Goal: Task Accomplishment & Management: Use online tool/utility

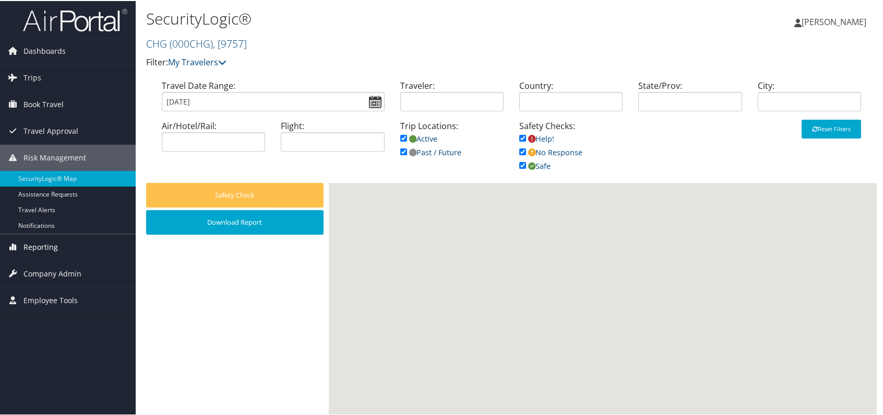
click at [40, 236] on span "Reporting" at bounding box center [40, 246] width 34 height 26
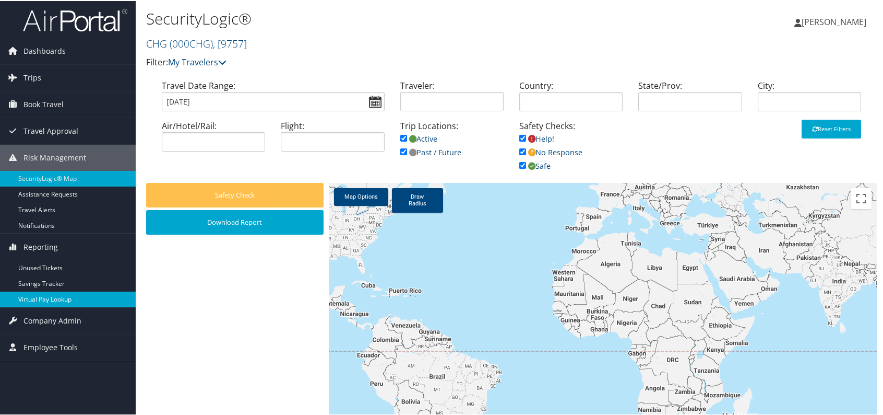
click at [53, 295] on link "Virtual Pay Lookup" at bounding box center [68, 298] width 136 height 16
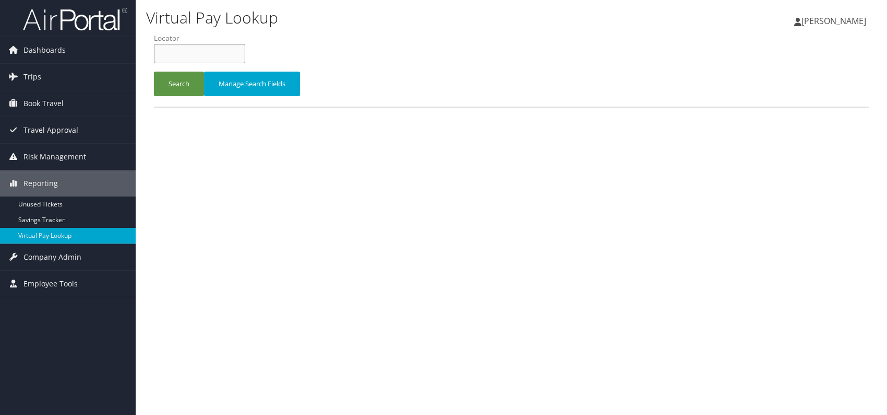
paste input "OJRXKJ"
click at [175, 54] on input "OJRXKJ" at bounding box center [199, 53] width 91 height 19
type input "OJRXKJ"
click at [183, 87] on button "Search" at bounding box center [179, 84] width 50 height 25
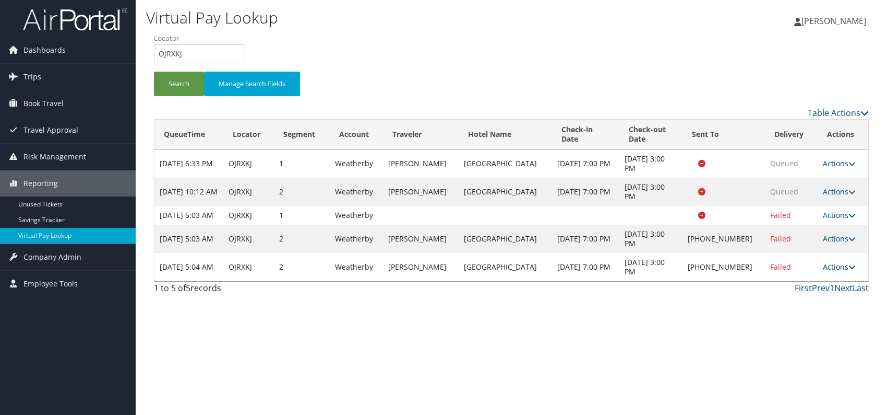
click at [841, 271] on link "Actions" at bounding box center [839, 267] width 33 height 10
click at [799, 308] on link "Logs" at bounding box center [805, 309] width 89 height 18
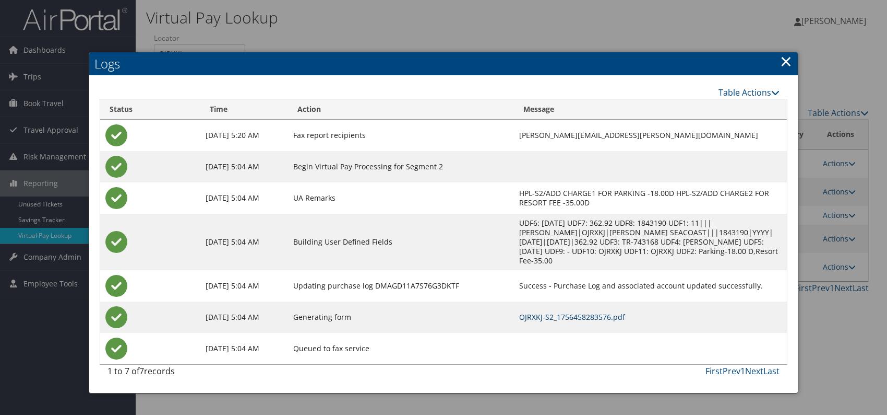
click at [550, 312] on link "OJRXKJ-S2_1756458283576.pdf" at bounding box center [572, 317] width 106 height 10
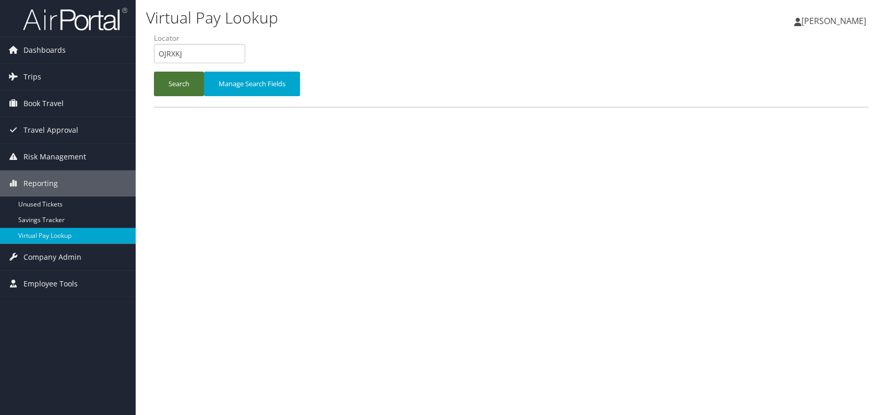
drag, startPoint x: 183, startPoint y: 75, endPoint x: 196, endPoint y: 98, distance: 26.7
click at [183, 77] on button "Search" at bounding box center [179, 84] width 50 height 25
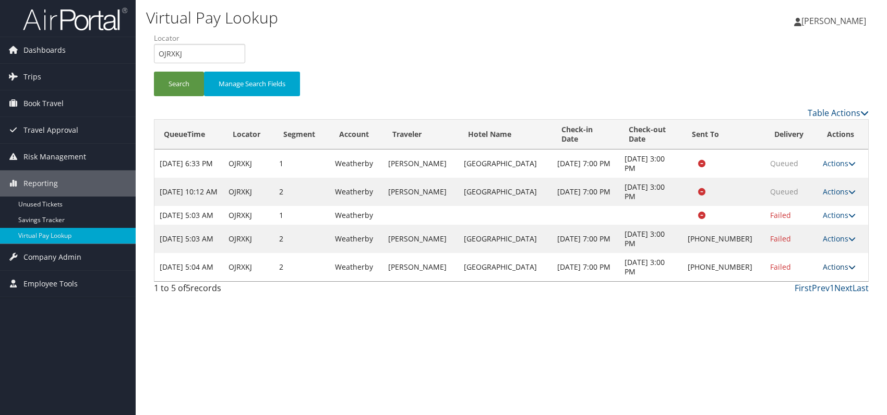
click at [850, 270] on icon at bounding box center [852, 266] width 7 height 7
click at [797, 293] on link "Resend" at bounding box center [805, 291] width 89 height 18
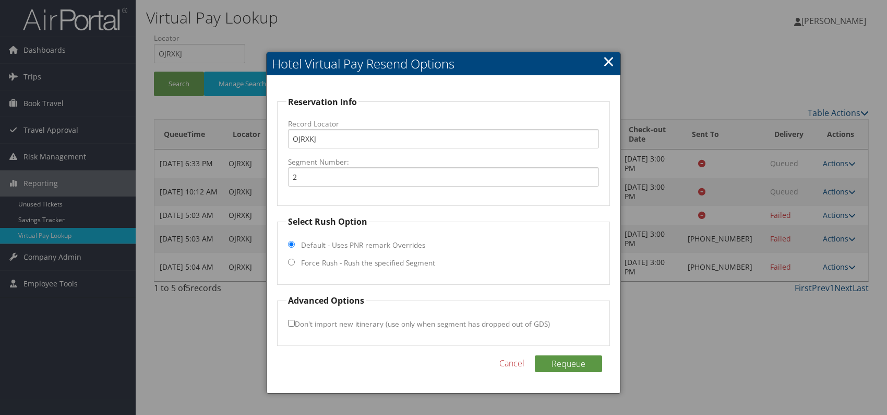
drag, startPoint x: 291, startPoint y: 262, endPoint x: 298, endPoint y: 266, distance: 8.4
click at [291, 263] on input "Force Rush - Rush the specified Segment" at bounding box center [291, 261] width 7 height 7
radio input "true"
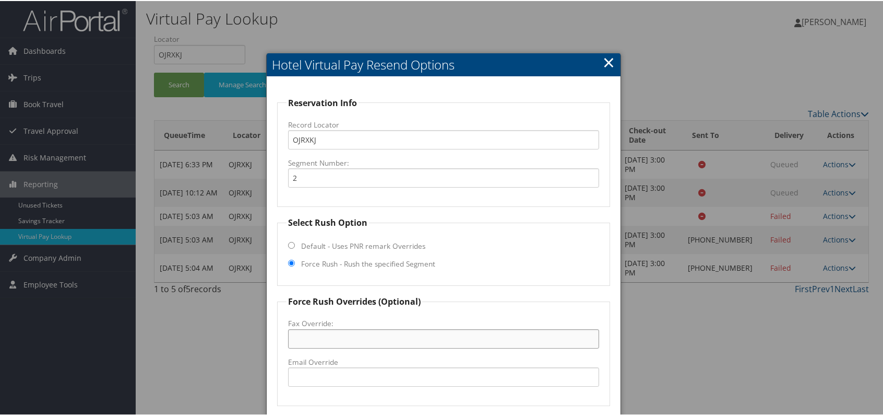
paste input "843-449-8669"
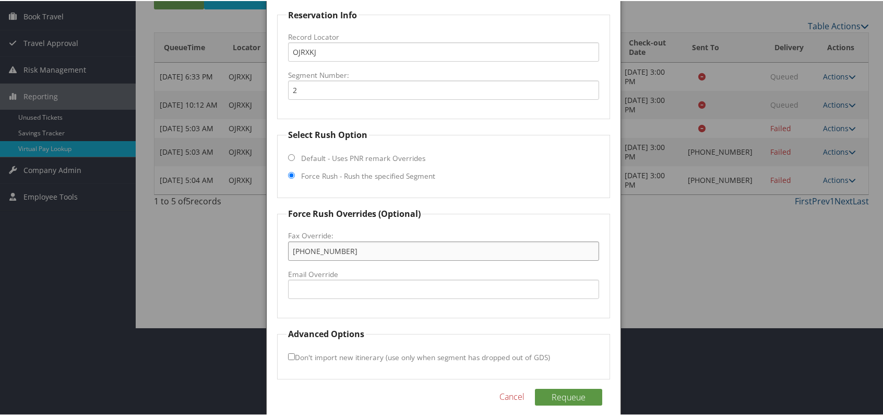
scroll to position [97, 0]
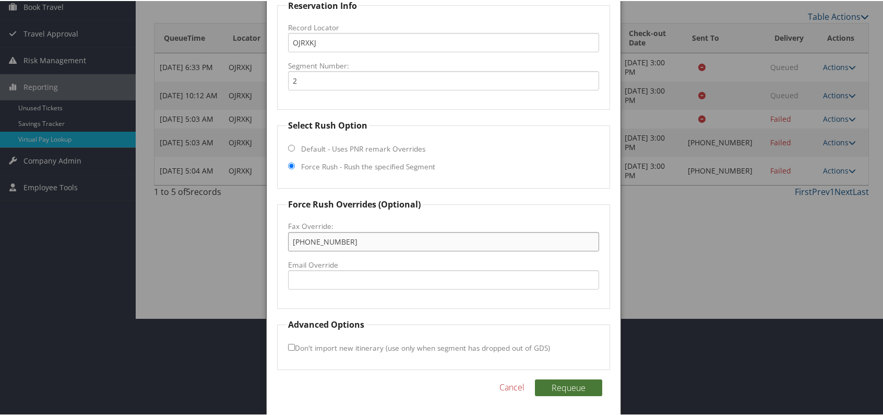
type input "843-449-8669"
click at [575, 381] on button "Requeue" at bounding box center [568, 386] width 67 height 17
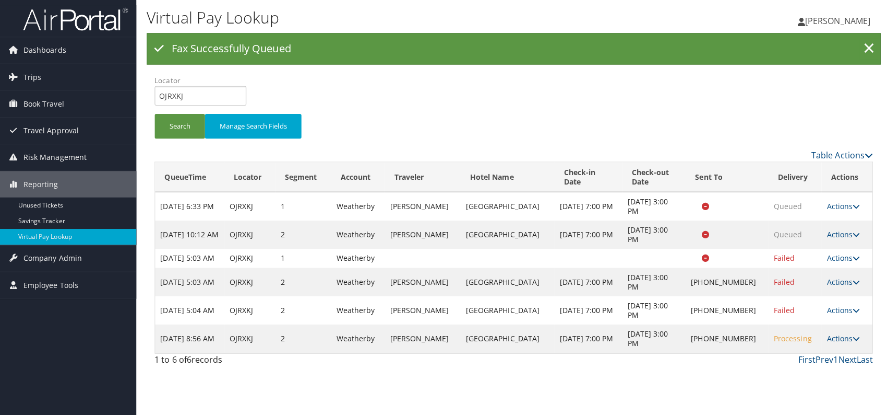
scroll to position [0, 0]
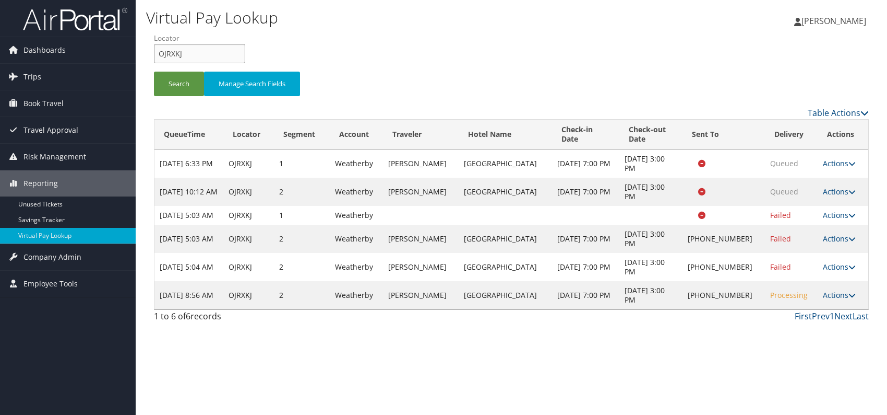
drag, startPoint x: 173, startPoint y: 57, endPoint x: 157, endPoint y: 54, distance: 16.5
click at [154, 58] on form "QueueTime Locator OJRXKJ Segment Account Traveler Hotel Name Check-in Date Chec…" at bounding box center [511, 69] width 715 height 73
paste input "DHNABY"
click at [182, 82] on button "Search" at bounding box center [179, 84] width 50 height 25
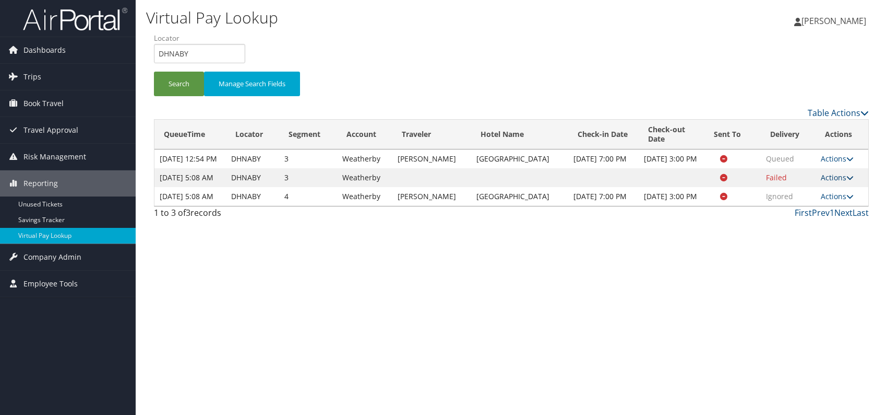
click at [838, 182] on link "Actions" at bounding box center [837, 177] width 33 height 10
click at [831, 229] on link "Logs" at bounding box center [818, 224] width 66 height 18
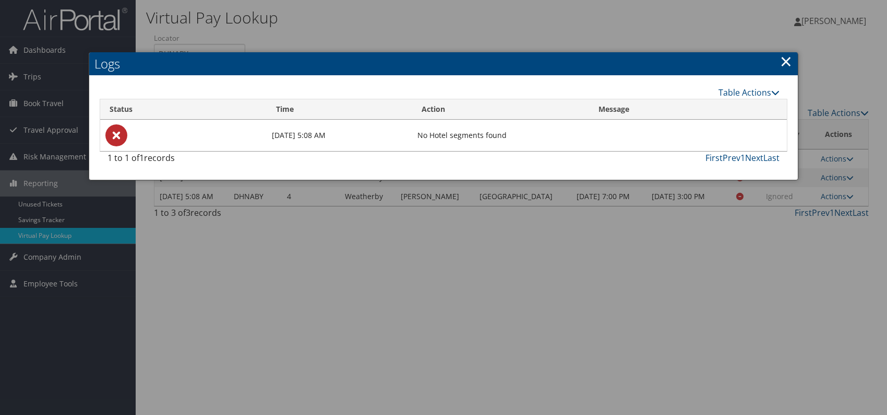
drag, startPoint x: 784, startPoint y: 62, endPoint x: 787, endPoint y: 70, distance: 8.8
click at [784, 63] on link "×" at bounding box center [786, 61] width 12 height 21
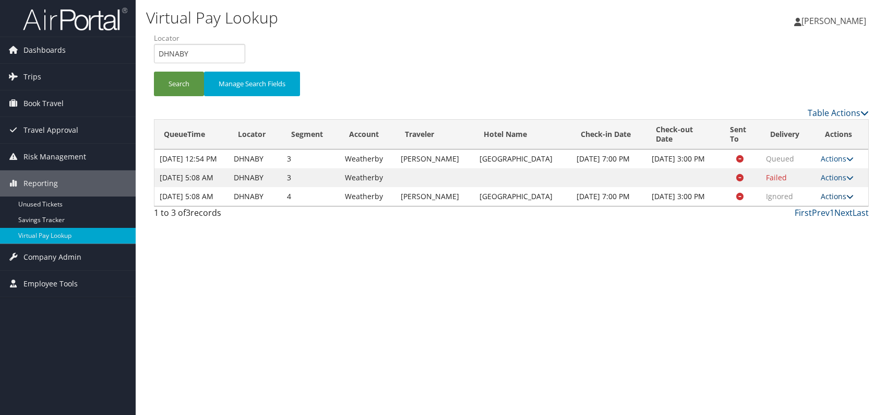
click at [844, 201] on link "Actions" at bounding box center [837, 196] width 33 height 10
click at [813, 252] on link "Logs" at bounding box center [818, 252] width 66 height 18
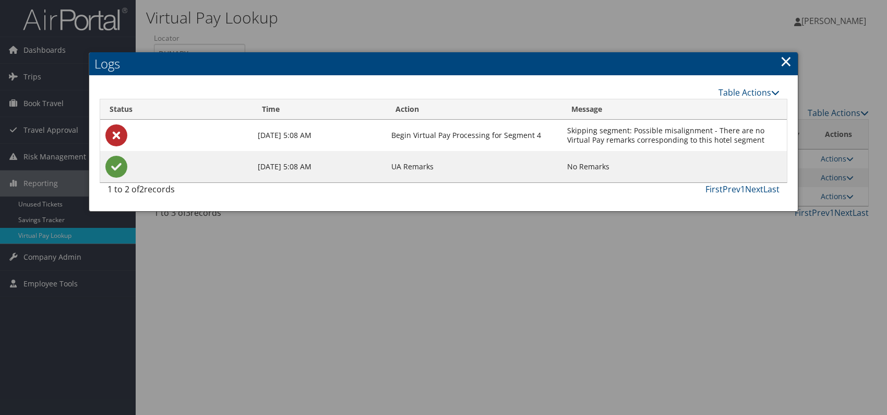
click at [786, 61] on link "×" at bounding box center [786, 61] width 12 height 21
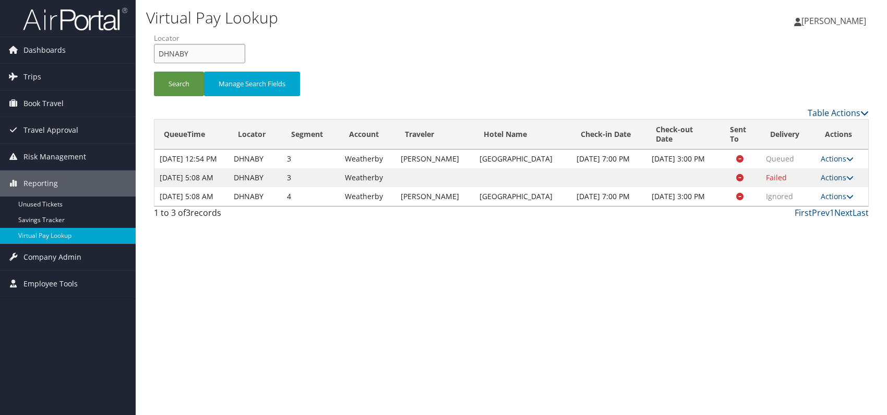
drag, startPoint x: 208, startPoint y: 54, endPoint x: 159, endPoint y: 52, distance: 49.1
click at [159, 52] on input "DHNABY" at bounding box center [199, 53] width 91 height 19
paste input "WSSLAN"
click at [178, 53] on input "WSSLAN" at bounding box center [199, 53] width 91 height 19
type input "WSSLAN"
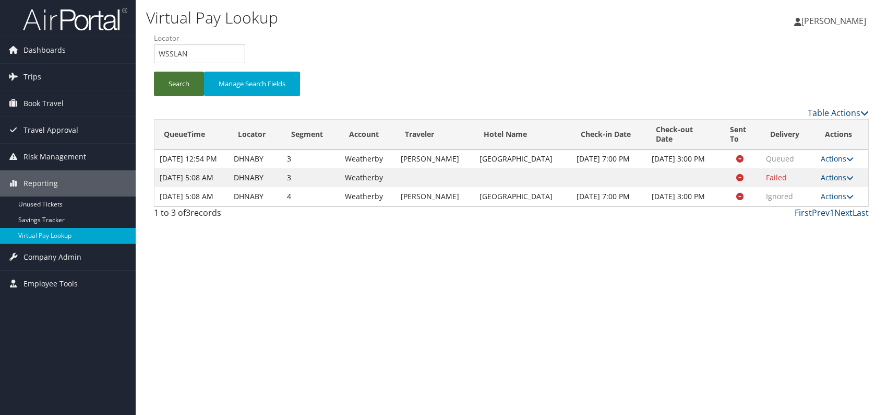
click at [175, 82] on button "Search" at bounding box center [179, 84] width 50 height 25
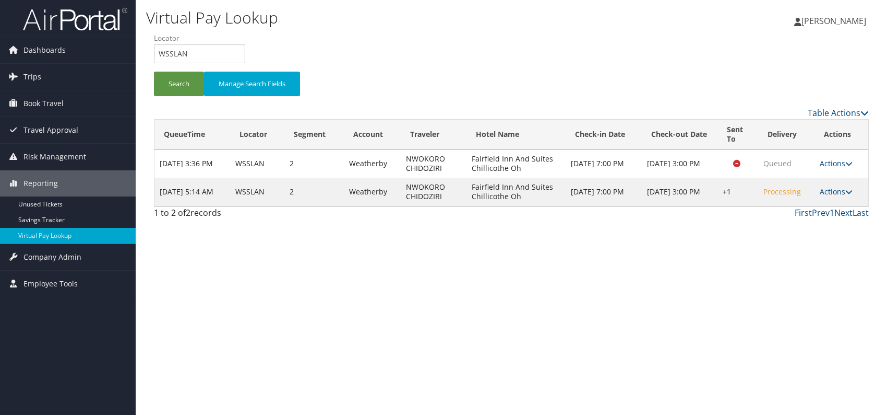
click at [845, 186] on link "Actions" at bounding box center [836, 191] width 33 height 10
click at [814, 224] on link "Logs" at bounding box center [806, 224] width 89 height 18
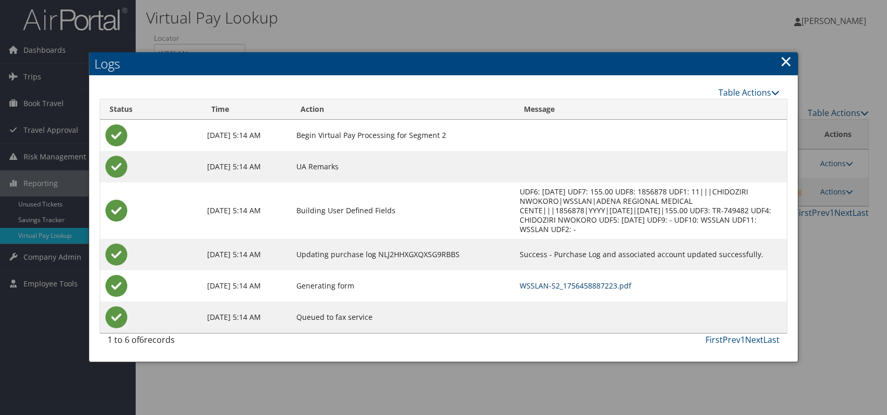
click at [574, 283] on link "WSSLAN-S2_1756458887223.pdf" at bounding box center [576, 285] width 112 height 10
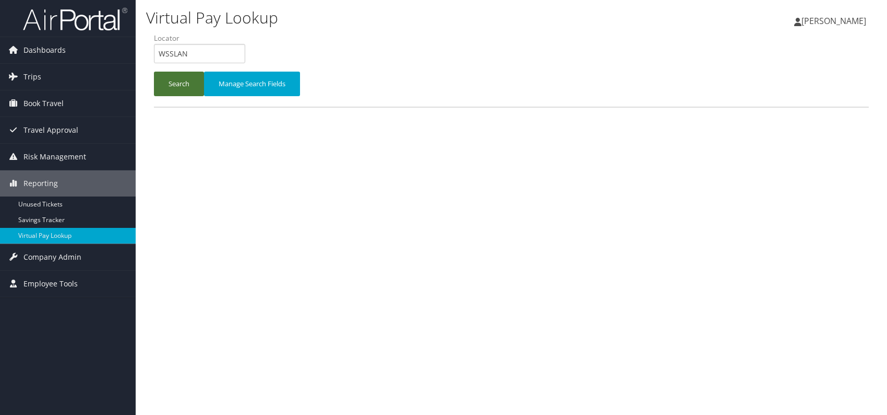
click at [166, 82] on button "Search" at bounding box center [179, 84] width 50 height 25
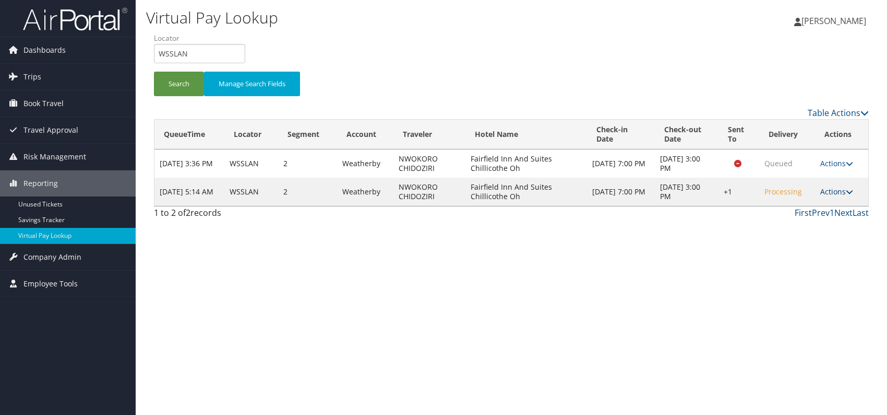
click at [843, 187] on link "Actions" at bounding box center [837, 191] width 33 height 10
click at [798, 210] on link "Resend" at bounding box center [806, 206] width 89 height 18
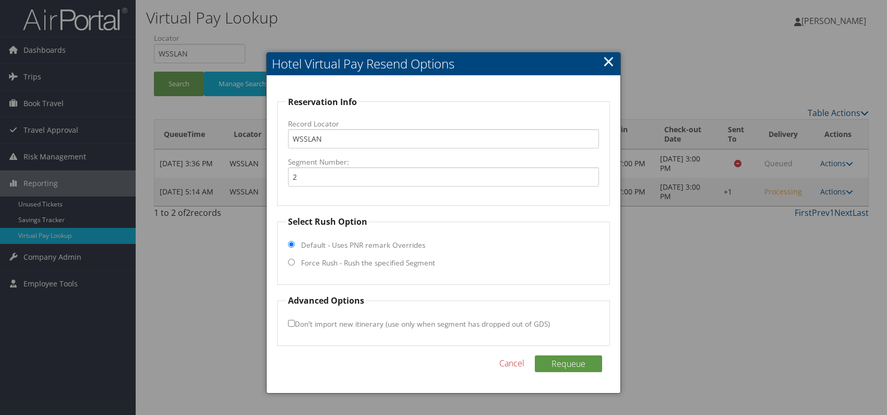
click at [288, 262] on input "Force Rush - Rush the specified Segment" at bounding box center [291, 261] width 7 height 7
radio input "true"
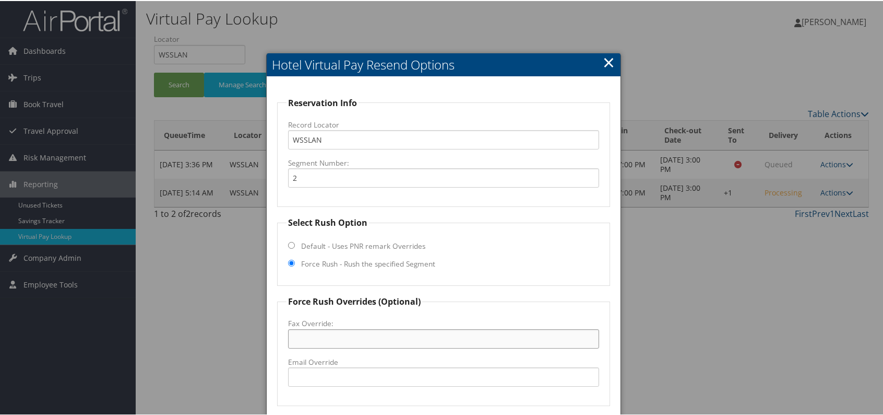
drag, startPoint x: 316, startPoint y: 330, endPoint x: 317, endPoint y: 337, distance: 6.9
paste input "740-771-9087"
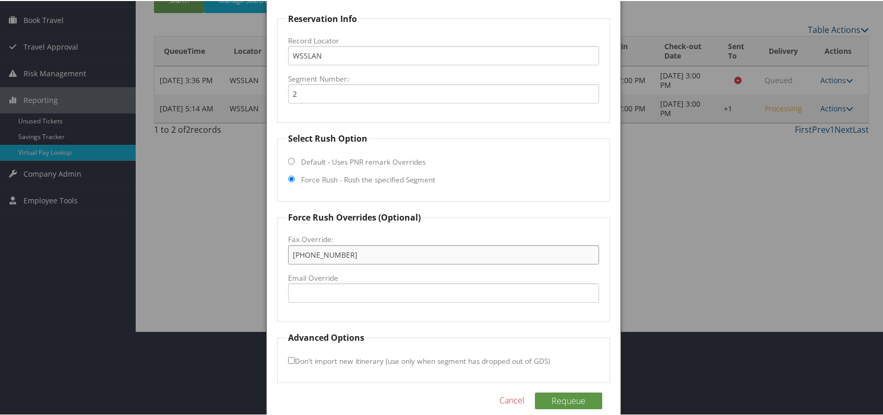
scroll to position [97, 0]
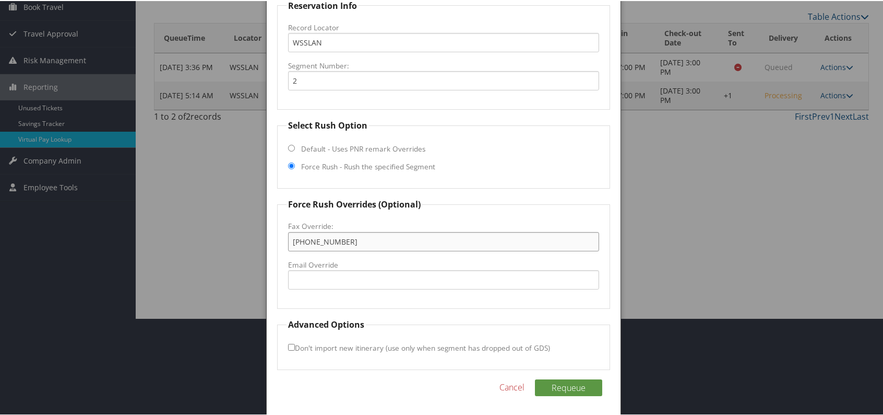
type input "740-771-9087"
click at [589, 395] on div "Requeue Cancel" at bounding box center [443, 391] width 333 height 27
click at [583, 387] on button "Requeue" at bounding box center [568, 386] width 67 height 17
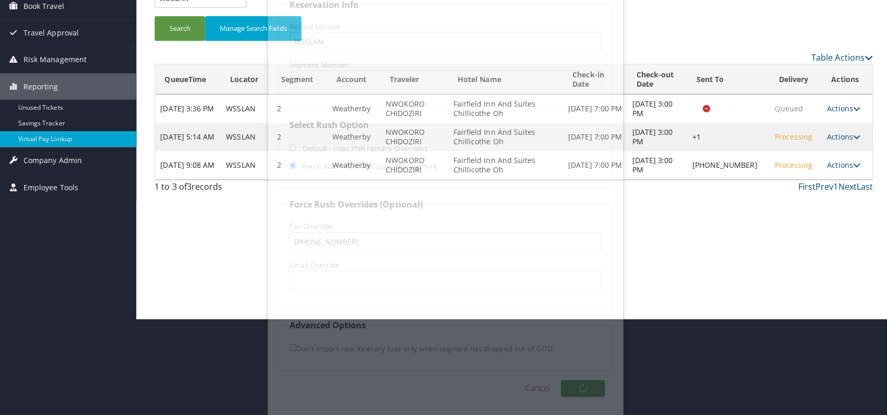
scroll to position [0, 0]
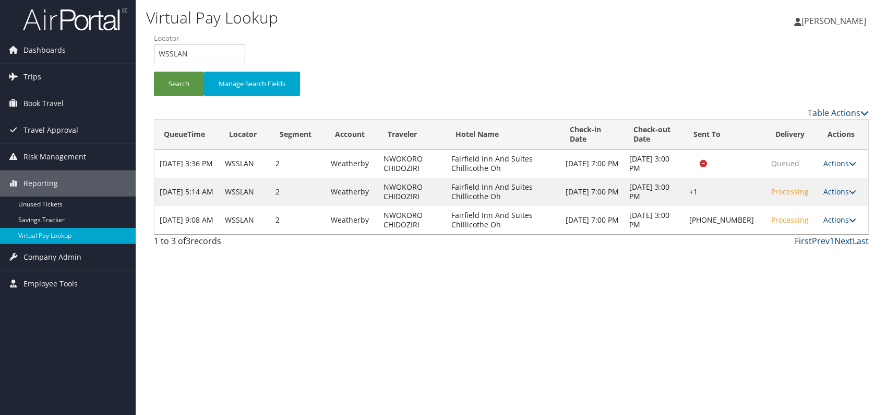
click at [841, 224] on link "Actions" at bounding box center [840, 220] width 33 height 10
drag, startPoint x: 808, startPoint y: 252, endPoint x: 797, endPoint y: 257, distance: 12.1
click at [808, 253] on link "Logs" at bounding box center [806, 257] width 89 height 18
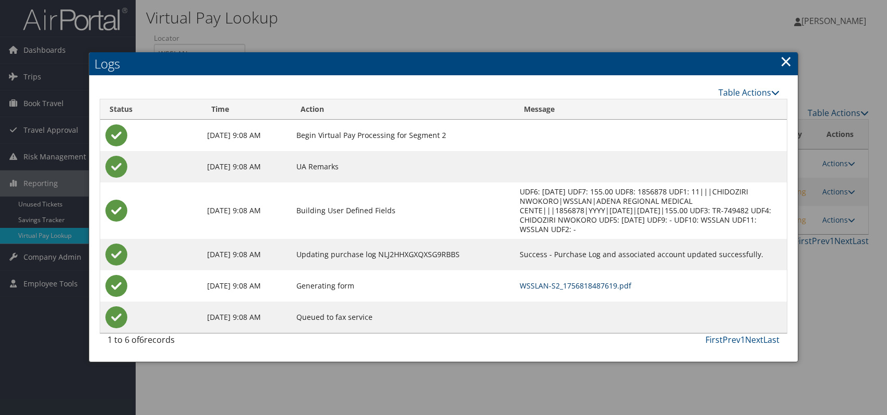
click at [590, 287] on link "WSSLAN-S2_1756818487619.pdf" at bounding box center [576, 285] width 112 height 10
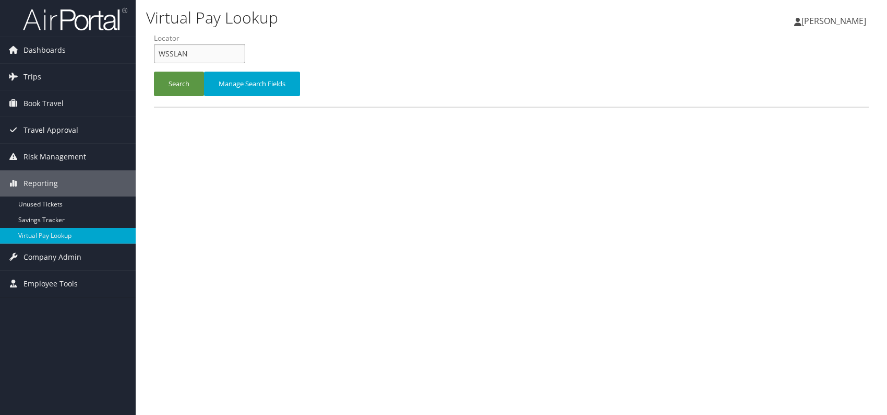
drag, startPoint x: 192, startPoint y: 54, endPoint x: 162, endPoint y: 52, distance: 30.4
click at [156, 54] on input "WSSLAN" at bounding box center [199, 53] width 91 height 19
paste input "UDISIG"
click at [167, 82] on button "Search" at bounding box center [179, 84] width 50 height 25
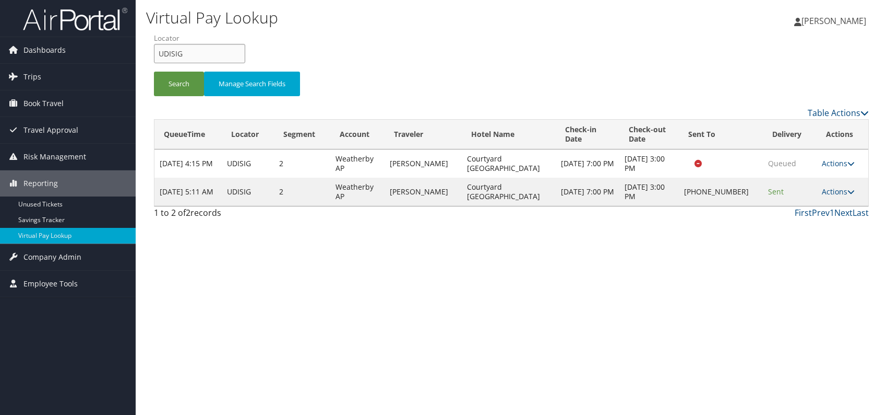
drag, startPoint x: 185, startPoint y: 54, endPoint x: 154, endPoint y: 54, distance: 31.3
click at [154, 55] on form "QueueTime Locator UDISIG Segment Account Traveler Hotel Name Check-in Date Chec…" at bounding box center [511, 69] width 715 height 73
paste input "HVGXTP"
click at [177, 51] on input "HVGXTP" at bounding box center [199, 53] width 91 height 19
click at [167, 83] on button "Search" at bounding box center [179, 84] width 50 height 25
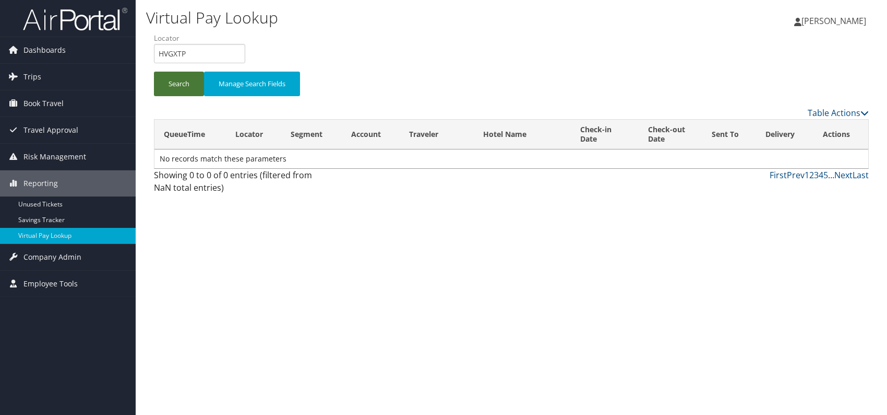
click at [176, 81] on button "Search" at bounding box center [179, 84] width 50 height 25
drag, startPoint x: 185, startPoint y: 52, endPoint x: 190, endPoint y: 63, distance: 12.4
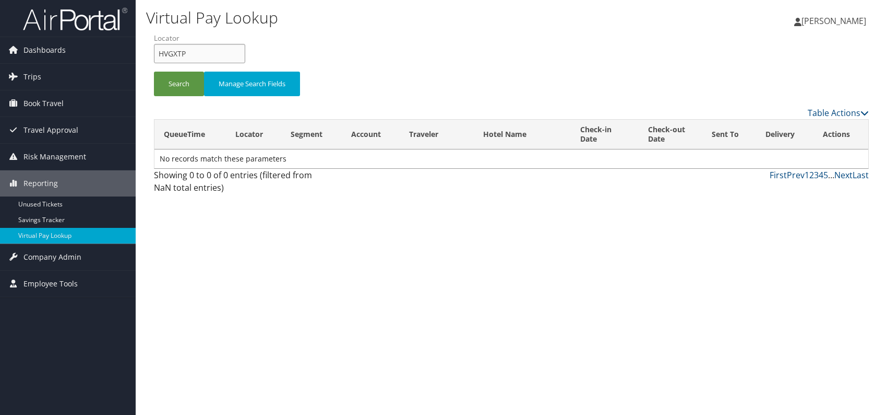
click at [144, 55] on div "Virtual Pay Lookup [PERSON_NAME] [PERSON_NAME] My Settings Travel Agency Contac…" at bounding box center [512, 207] width 752 height 415
paste input "QSXESD"
click at [175, 50] on input "QSXESD" at bounding box center [199, 53] width 91 height 19
click at [171, 87] on button "Search" at bounding box center [179, 84] width 50 height 25
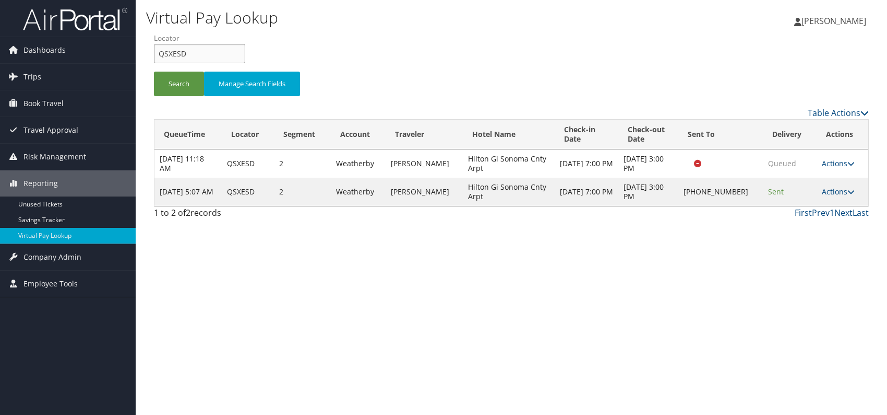
drag, startPoint x: 167, startPoint y: 48, endPoint x: 141, endPoint y: 49, distance: 25.6
click at [141, 49] on div "Virtual Pay Lookup [PERSON_NAME] [PERSON_NAME] My Settings Travel Agency Contac…" at bounding box center [512, 207] width 752 height 415
paste input "LMKTJI"
click at [177, 55] on input "LMKTJI" at bounding box center [199, 53] width 91 height 19
click at [177, 57] on input "LMKTJI" at bounding box center [199, 53] width 91 height 19
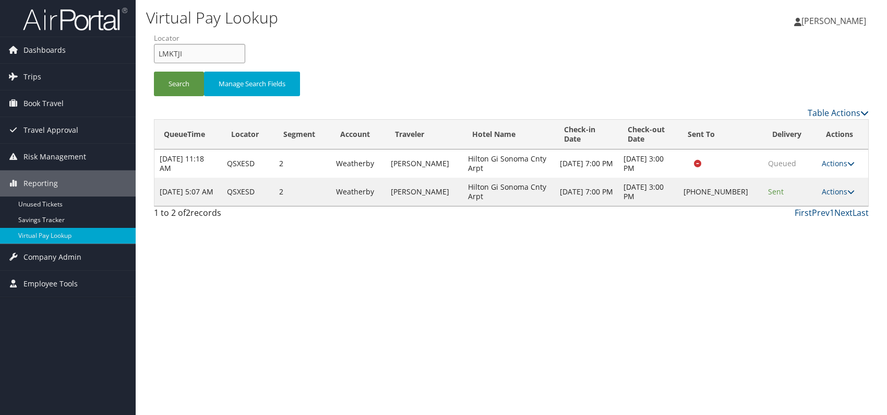
type input "LMKTJI"
click at [176, 68] on li "Locator LMKTJI" at bounding box center [203, 52] width 99 height 38
click at [171, 81] on button "Search" at bounding box center [179, 84] width 50 height 25
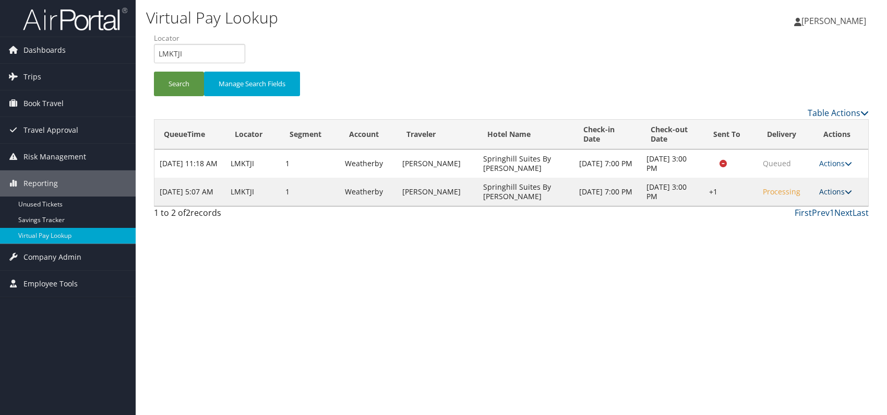
click at [846, 190] on icon at bounding box center [848, 191] width 7 height 7
click at [794, 224] on link "Logs" at bounding box center [805, 224] width 89 height 18
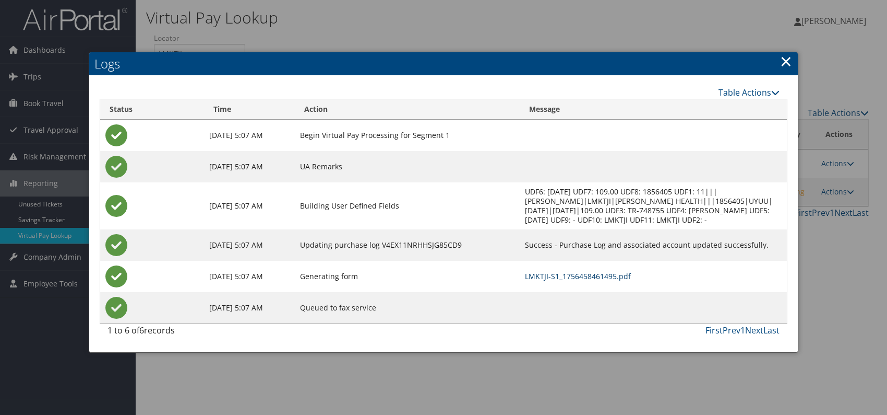
click at [587, 275] on link "LMKTJI-S1_1756458461495.pdf" at bounding box center [578, 276] width 106 height 10
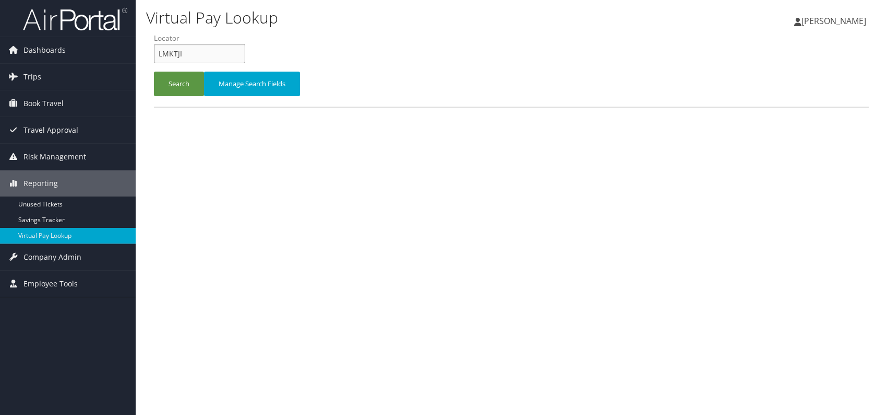
drag, startPoint x: 173, startPoint y: 53, endPoint x: 161, endPoint y: 53, distance: 12.5
click at [161, 53] on input "LMKTJI" at bounding box center [199, 53] width 91 height 19
click at [160, 53] on input "LMKTJI" at bounding box center [199, 53] width 91 height 19
drag, startPoint x: 180, startPoint y: 54, endPoint x: 146, endPoint y: 48, distance: 35.0
click at [154, 48] on form "QueueTime Locator LMKTJI Segment Account Traveler Hotel Name Check-in Date Chec…" at bounding box center [511, 69] width 715 height 73
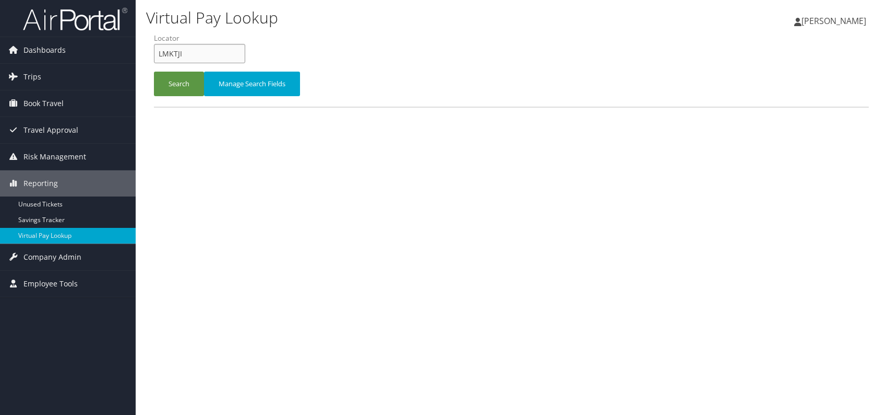
paste input "GIRUNP"
click at [175, 54] on input "GIRUNP" at bounding box center [199, 53] width 91 height 19
click at [177, 83] on button "Search" at bounding box center [179, 84] width 50 height 25
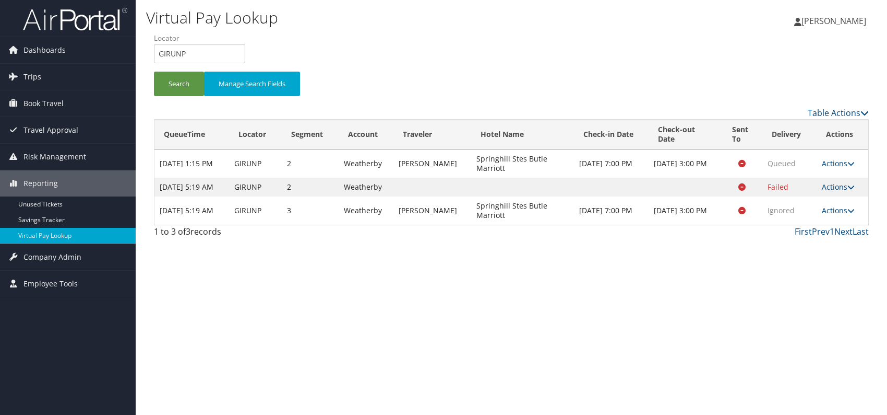
drag, startPoint x: 558, startPoint y: 290, endPoint x: 584, endPoint y: 275, distance: 30.2
click at [554, 287] on div "Virtual Pay Lookup [PERSON_NAME] [PERSON_NAME] My Settings Travel Agency Contac…" at bounding box center [512, 207] width 752 height 415
click at [834, 215] on link "Actions" at bounding box center [838, 210] width 33 height 10
click at [814, 248] on link "Logs" at bounding box center [819, 252] width 66 height 18
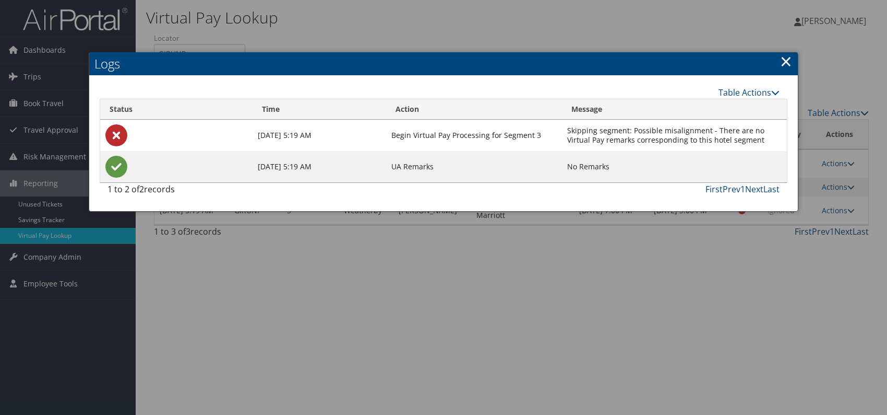
click at [786, 59] on link "×" at bounding box center [786, 61] width 12 height 21
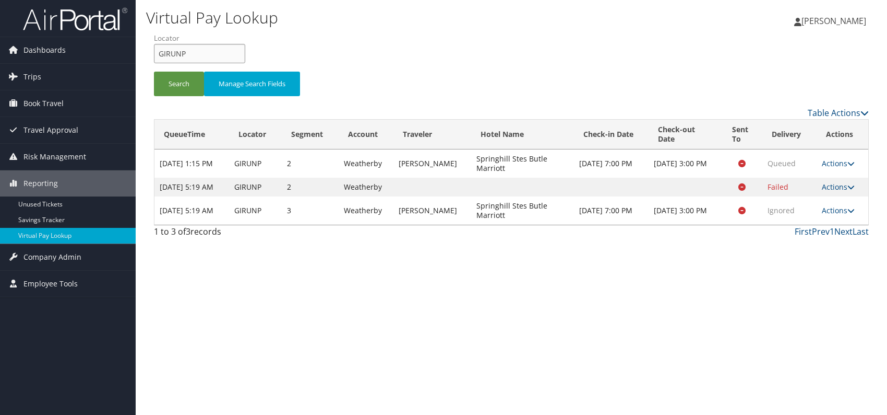
drag, startPoint x: 200, startPoint y: 52, endPoint x: 147, endPoint y: 53, distance: 53.8
click at [154, 53] on form "QueueTime Locator GIRUNP Segment Account Traveler Hotel Name Check-in Date Chec…" at bounding box center [511, 69] width 715 height 73
paste input "SRGCTA"
click at [175, 50] on input "SRGCTA" at bounding box center [199, 53] width 91 height 19
click at [183, 85] on button "Search" at bounding box center [179, 84] width 50 height 25
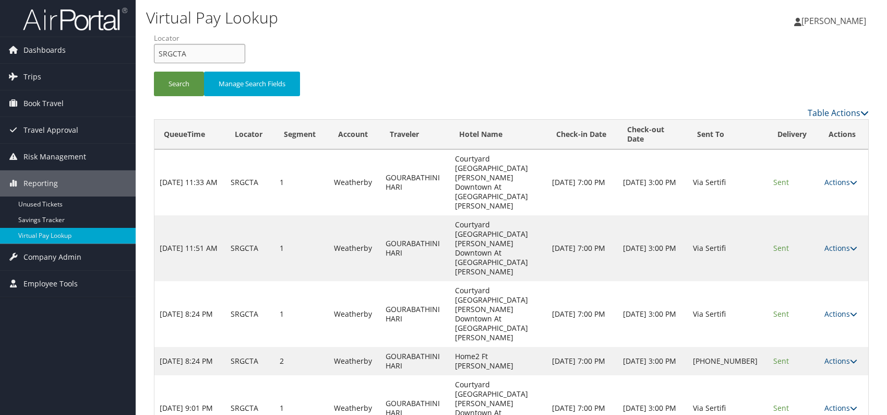
drag, startPoint x: 193, startPoint y: 61, endPoint x: 155, endPoint y: 58, distance: 38.7
click at [155, 58] on input "SRGCTA" at bounding box center [199, 53] width 91 height 19
paste input "WNTALD"
click at [176, 73] on button "Search" at bounding box center [179, 84] width 50 height 25
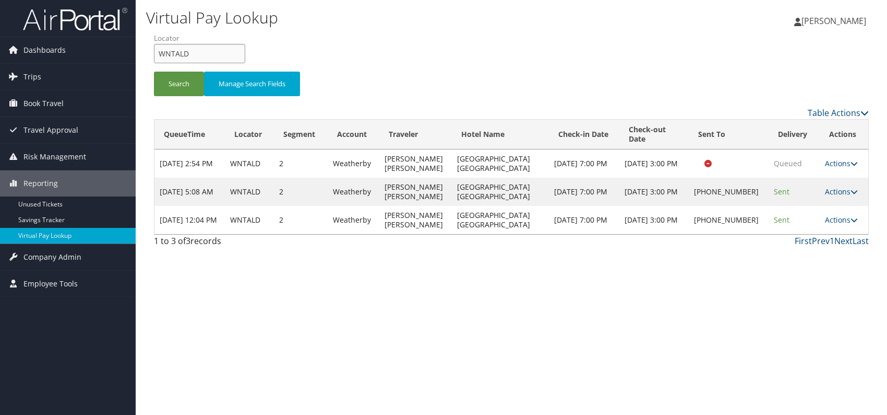
drag, startPoint x: 216, startPoint y: 45, endPoint x: 149, endPoint y: 55, distance: 68.2
click at [154, 55] on form "QueueTime Locator WNTALD Segment Account Traveler Hotel Name Check-in Date Chec…" at bounding box center [511, 69] width 715 height 73
paste input "OTLSAK"
click at [177, 53] on input "OTLSAK" at bounding box center [199, 53] width 91 height 19
click at [173, 87] on button "Search" at bounding box center [179, 84] width 50 height 25
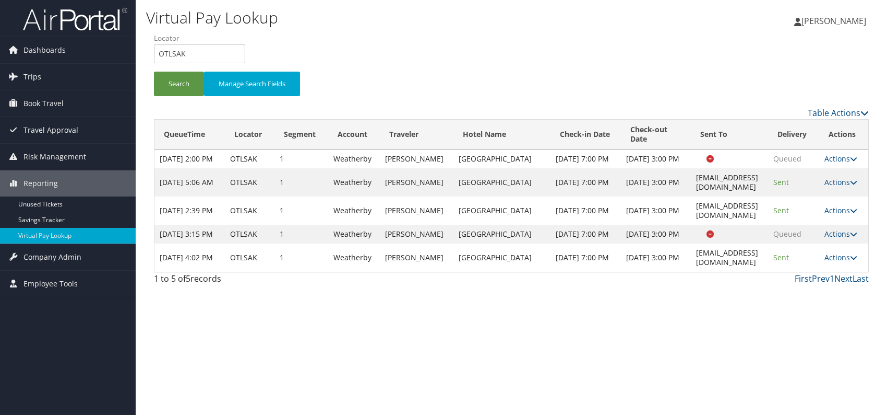
click at [738, 349] on div "Virtual Pay Lookup Romina Kwock Romina Kwock My Settings Travel Agency Contacts…" at bounding box center [512, 207] width 752 height 415
drag, startPoint x: 190, startPoint y: 51, endPoint x: 152, endPoint y: 55, distance: 37.8
click at [154, 55] on form "QueueTime Locator OTLSAK Segment Account Traveler Hotel Name Check-in Date Chec…" at bounding box center [511, 69] width 715 height 73
paste input "NHOECM"
click at [164, 83] on button "Search" at bounding box center [179, 84] width 50 height 25
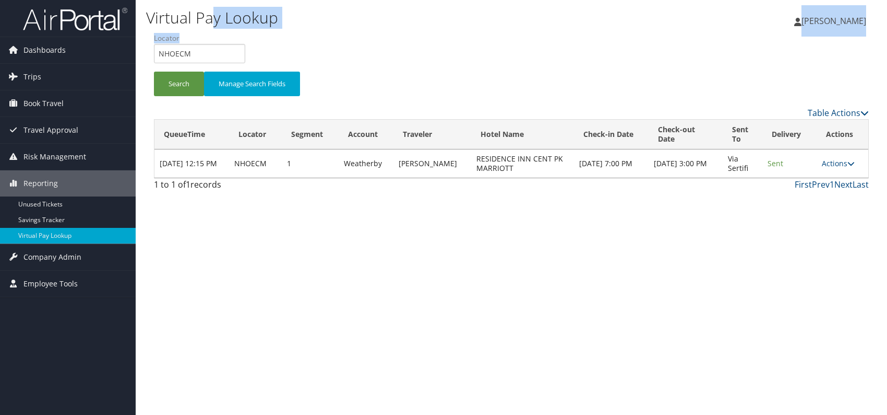
drag, startPoint x: 210, startPoint y: 29, endPoint x: 194, endPoint y: 49, distance: 25.5
click at [194, 49] on div "Virtual Pay Lookup Romina Kwock Romina Kwock My Settings Travel Agency Contacts…" at bounding box center [512, 207] width 752 height 415
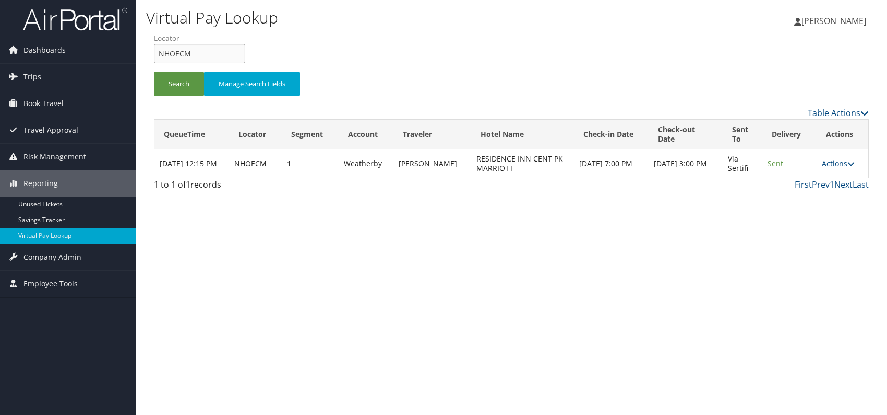
drag, startPoint x: 196, startPoint y: 55, endPoint x: 155, endPoint y: 55, distance: 40.7
click at [155, 55] on input "NHOECM" at bounding box center [199, 53] width 91 height 19
paste input "SBGUBU"
click at [176, 53] on input "SBGUBU" at bounding box center [199, 53] width 91 height 19
click at [174, 85] on button "Search" at bounding box center [179, 84] width 50 height 25
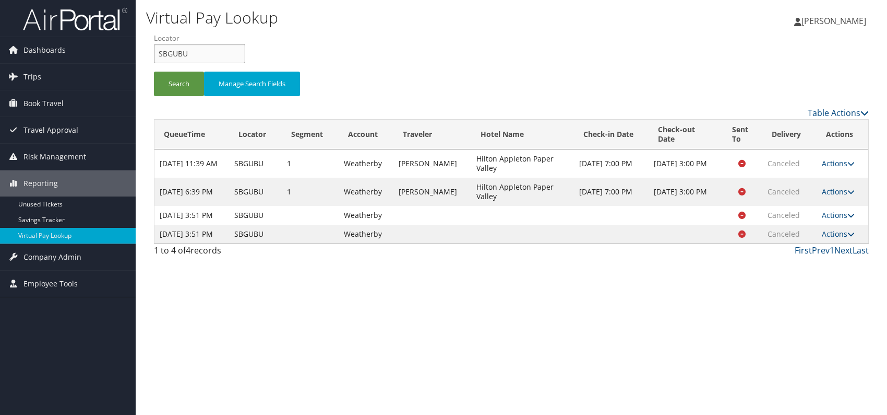
drag, startPoint x: 209, startPoint y: 44, endPoint x: 152, endPoint y: 60, distance: 59.0
click at [154, 60] on form "QueueTime Locator SBGUBU Segment Account Traveler Hotel Name Check-in Date Chec…" at bounding box center [511, 69] width 715 height 73
paste input "LGHHJP"
click at [177, 54] on input "LGHHJP" at bounding box center [199, 53] width 91 height 19
click at [176, 54] on input "LGHHJP" at bounding box center [199, 53] width 91 height 19
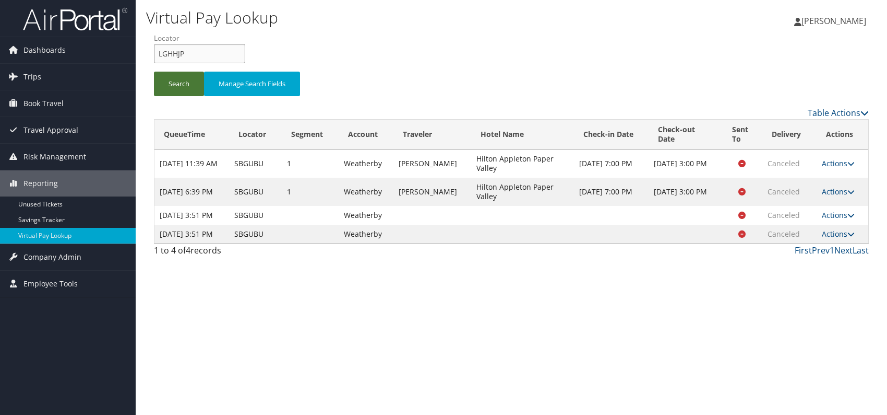
type input "LGHHJP"
click at [180, 81] on button "Search" at bounding box center [179, 84] width 50 height 25
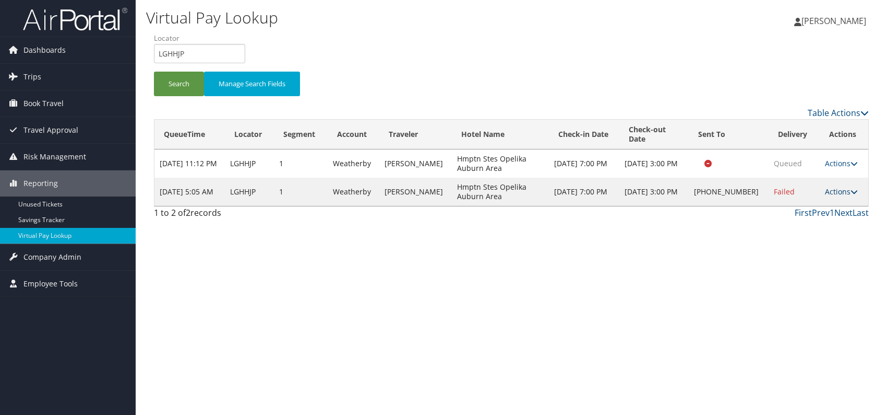
click at [846, 196] on link "Actions" at bounding box center [841, 191] width 33 height 10
click at [798, 236] on link "Logs" at bounding box center [806, 229] width 89 height 18
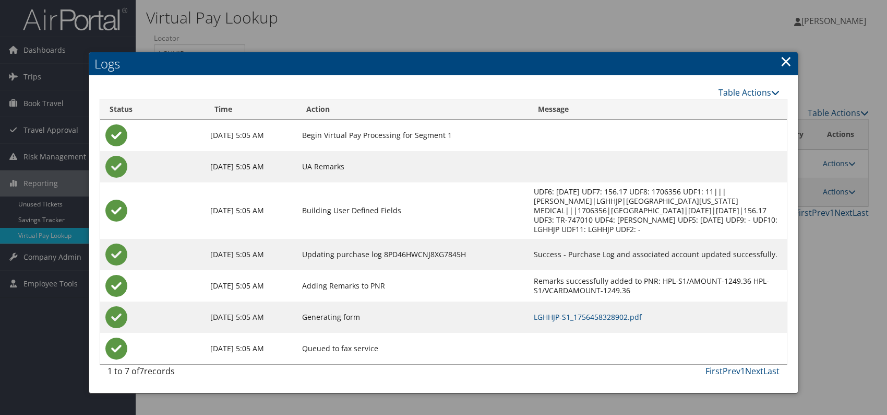
click at [564, 301] on td "LGHHJP-S1_1756458328902.pdf" at bounding box center [658, 316] width 258 height 31
click at [564, 312] on link "LGHHJP-S1_1756458328902.pdf" at bounding box center [588, 317] width 108 height 10
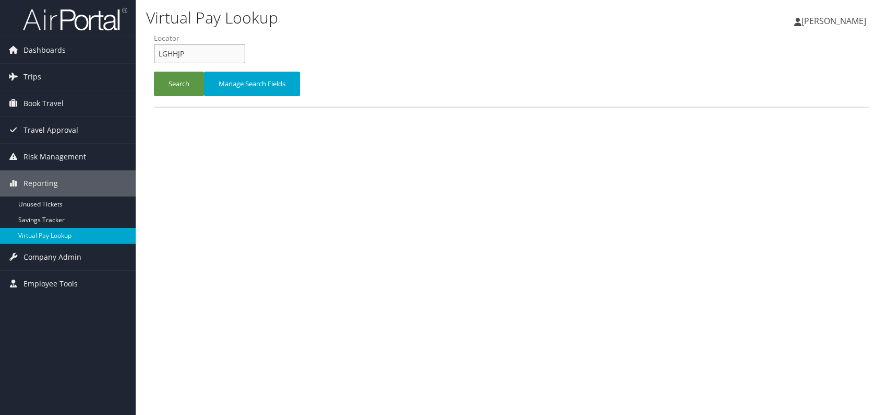
drag, startPoint x: 188, startPoint y: 53, endPoint x: 148, endPoint y: 56, distance: 40.8
click at [154, 56] on form "QueueTime Locator LGHHJP Segment Account Traveler Hotel Name Check-in Date Chec…" at bounding box center [511, 69] width 715 height 73
paste input "DHYAKK"
click at [169, 84] on button "Search" at bounding box center [179, 84] width 50 height 25
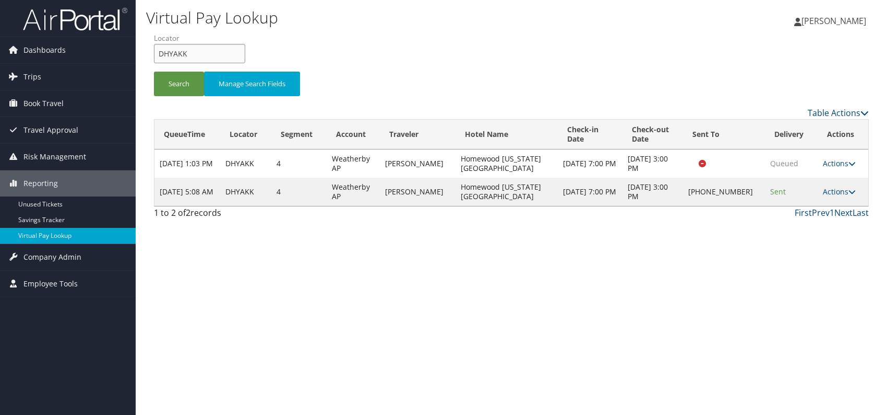
drag, startPoint x: 194, startPoint y: 58, endPoint x: 151, endPoint y: 57, distance: 42.3
click at [154, 57] on form "QueueTime Locator DHYAKK Segment Account Traveler Hotel Name Check-in Date Chec…" at bounding box center [511, 69] width 715 height 73
paste input "APYRIR"
type input "APYRIR"
click at [176, 81] on button "Search" at bounding box center [179, 84] width 50 height 25
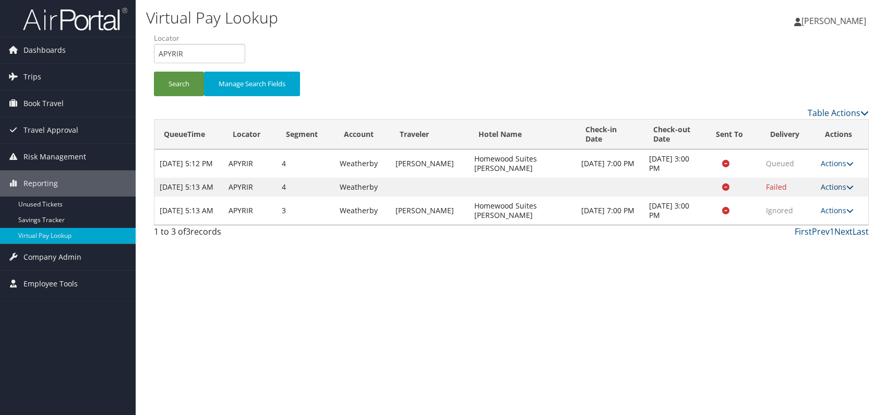
click at [844, 188] on link "Actions" at bounding box center [837, 187] width 33 height 10
click at [817, 221] on link "Logs" at bounding box center [818, 224] width 66 height 18
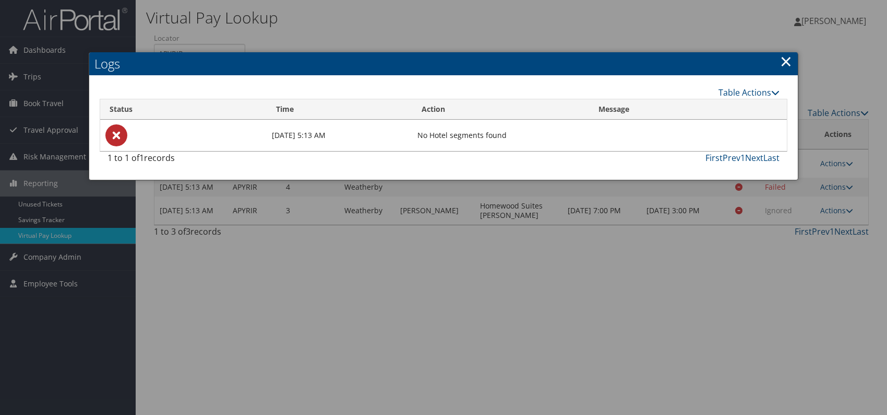
click at [788, 59] on link "×" at bounding box center [786, 61] width 12 height 21
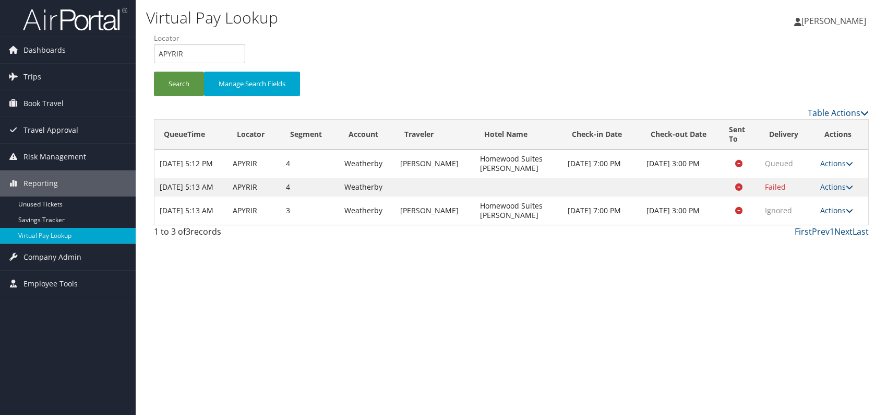
drag, startPoint x: 852, startPoint y: 209, endPoint x: 850, endPoint y: 216, distance: 6.5
click at [851, 215] on td "Actions Resend Logs View Itinerary" at bounding box center [841, 210] width 53 height 28
drag, startPoint x: 850, startPoint y: 216, endPoint x: 845, endPoint y: 219, distance: 6.8
click at [850, 214] on icon at bounding box center [849, 210] width 7 height 7
click at [809, 250] on link "Logs" at bounding box center [817, 252] width 66 height 18
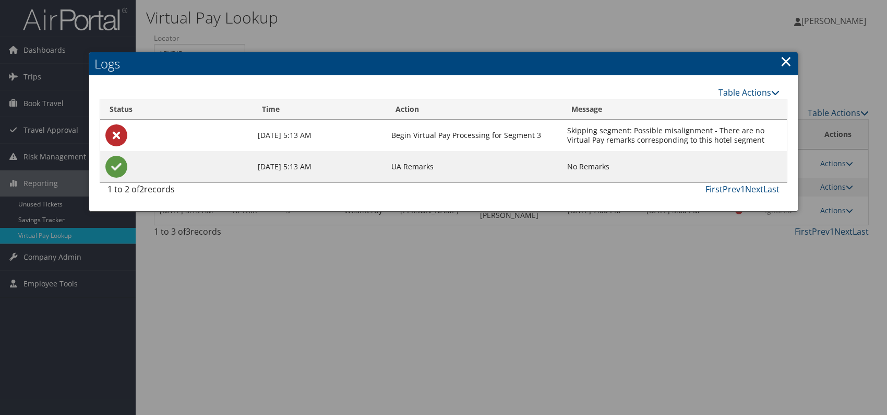
click at [783, 64] on link "×" at bounding box center [786, 61] width 12 height 21
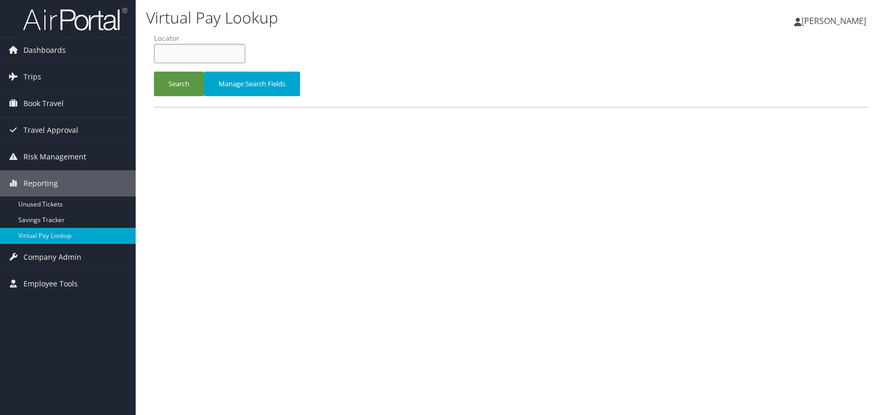
paste input "OJRXKJ"
click at [176, 53] on input "OJRXKJ" at bounding box center [199, 53] width 91 height 19
type input "OJRXKJ"
click at [180, 84] on button "Search" at bounding box center [179, 84] width 50 height 25
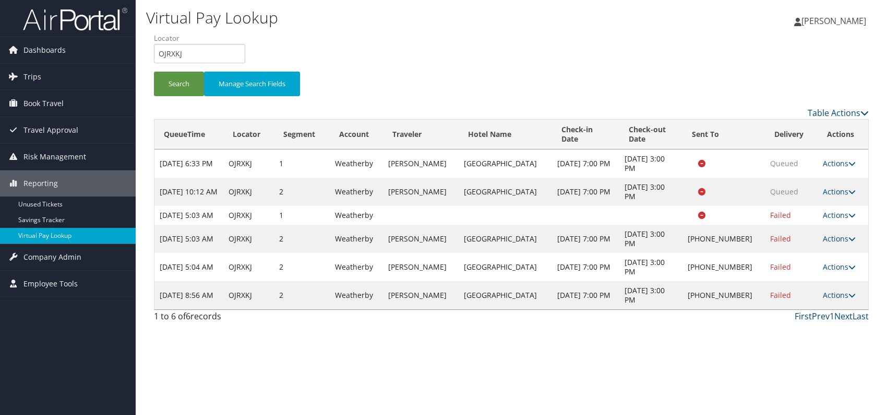
drag, startPoint x: 839, startPoint y: 303, endPoint x: 823, endPoint y: 315, distance: 20.6
click at [839, 300] on link "Actions" at bounding box center [839, 295] width 33 height 10
click at [791, 336] on link "Logs" at bounding box center [805, 337] width 89 height 18
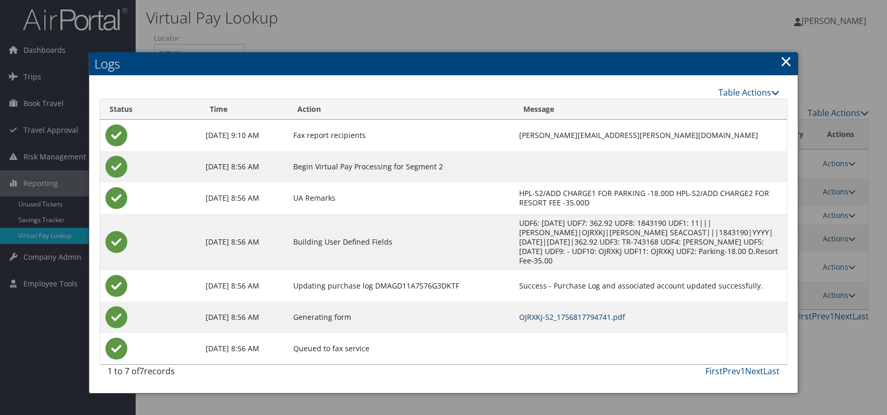
click at [578, 312] on link "OJRXKJ-S2_1756817794741.pdf" at bounding box center [572, 317] width 106 height 10
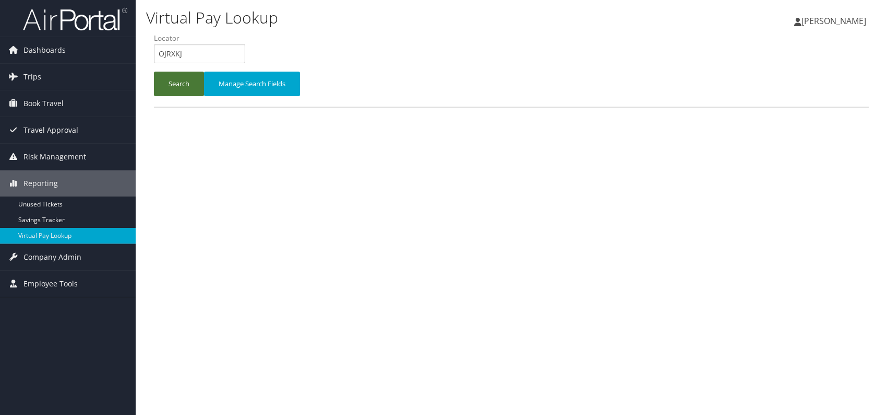
click at [190, 86] on button "Search" at bounding box center [179, 84] width 50 height 25
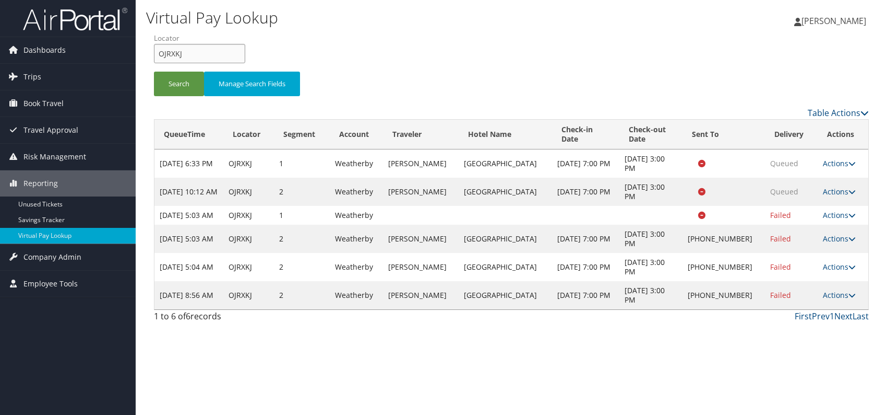
drag, startPoint x: 184, startPoint y: 53, endPoint x: 154, endPoint y: 57, distance: 30.5
click at [138, 62] on div "Virtual Pay Lookup Romina Kwock Romina Kwock My Settings Travel Agency Contacts…" at bounding box center [512, 207] width 752 height 415
